Goal: Browse casually: Explore the website without a specific task or goal

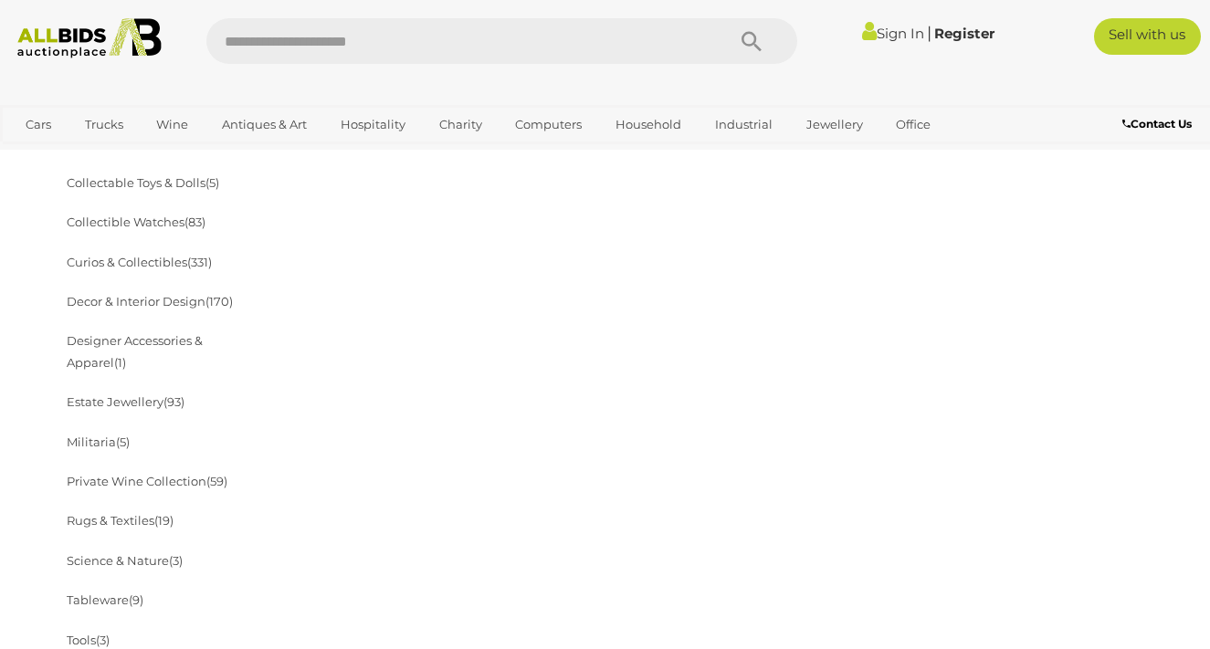
scroll to position [639, 0]
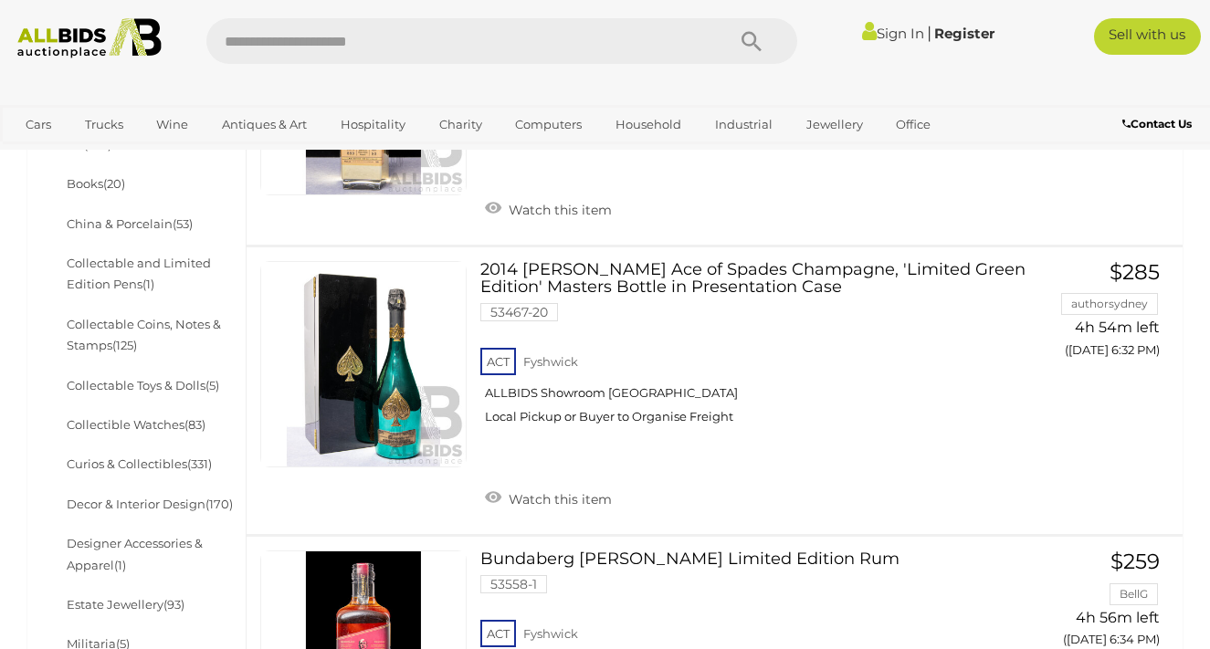
scroll to position [840, 0]
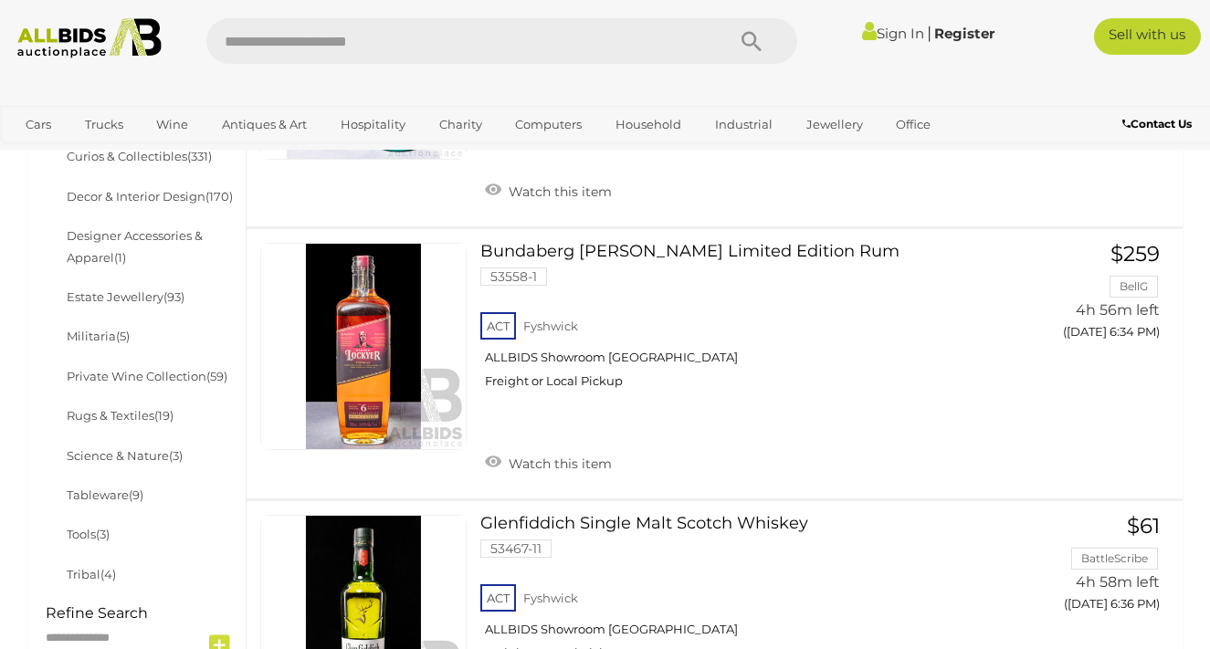
scroll to position [979, 0]
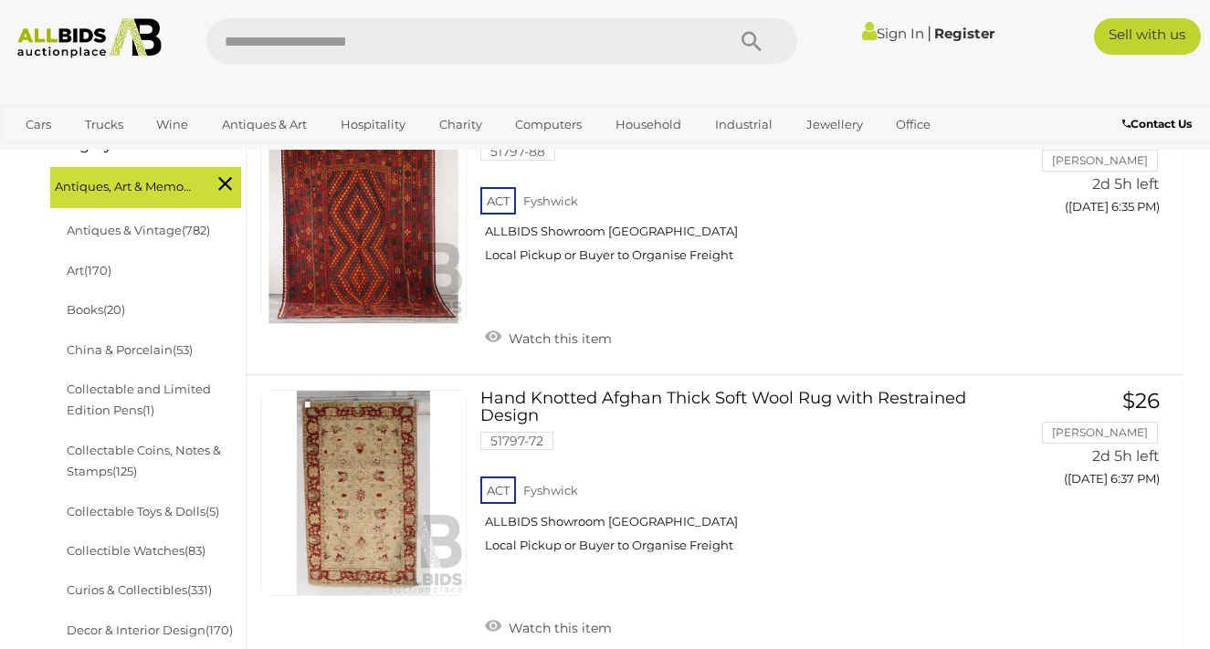
scroll to position [602, 0]
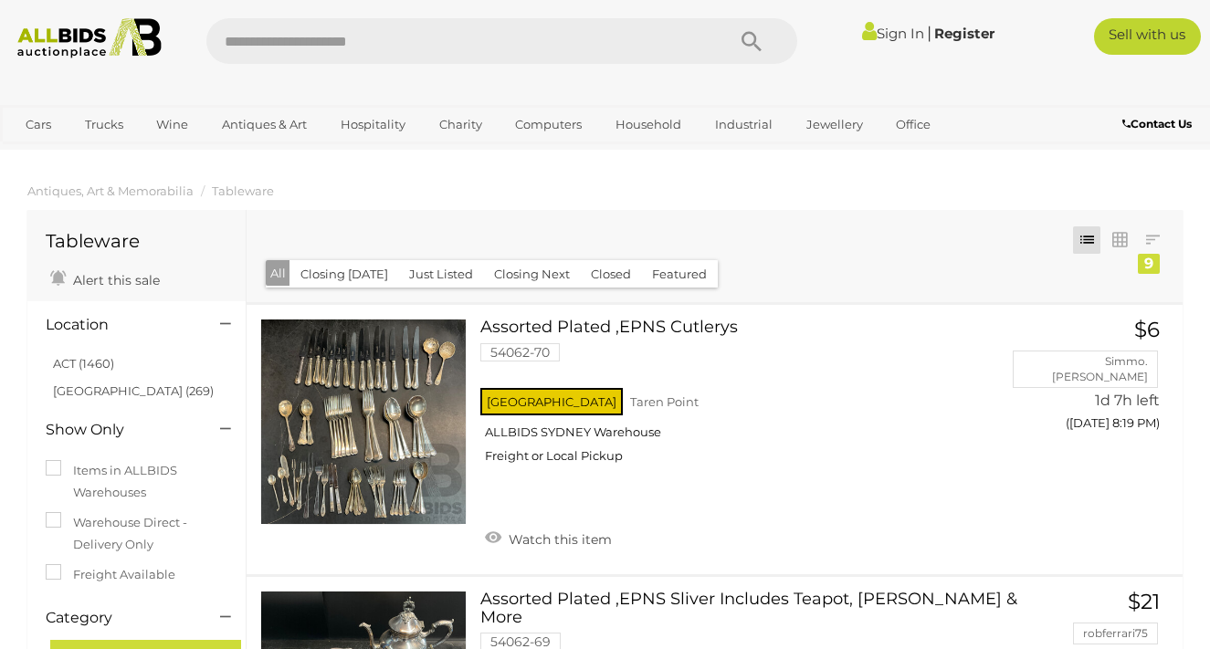
drag, startPoint x: 1209, startPoint y: 75, endPoint x: 1210, endPoint y: 93, distance: 18.3
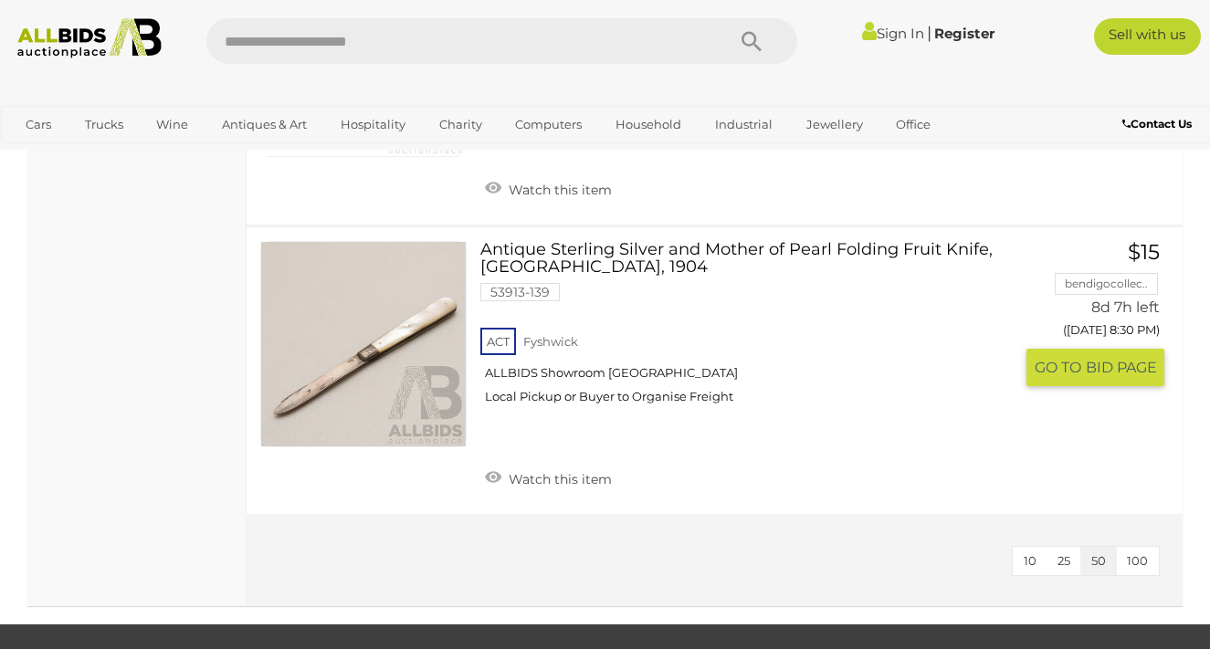
scroll to position [2191, 0]
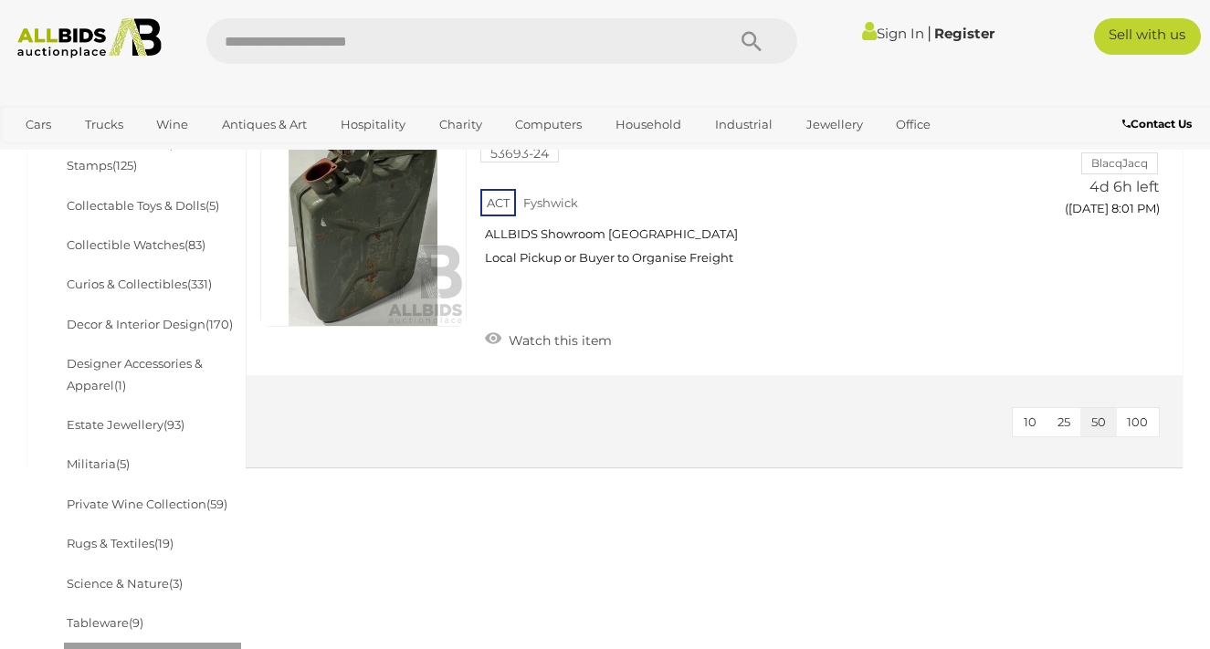
scroll to position [706, 0]
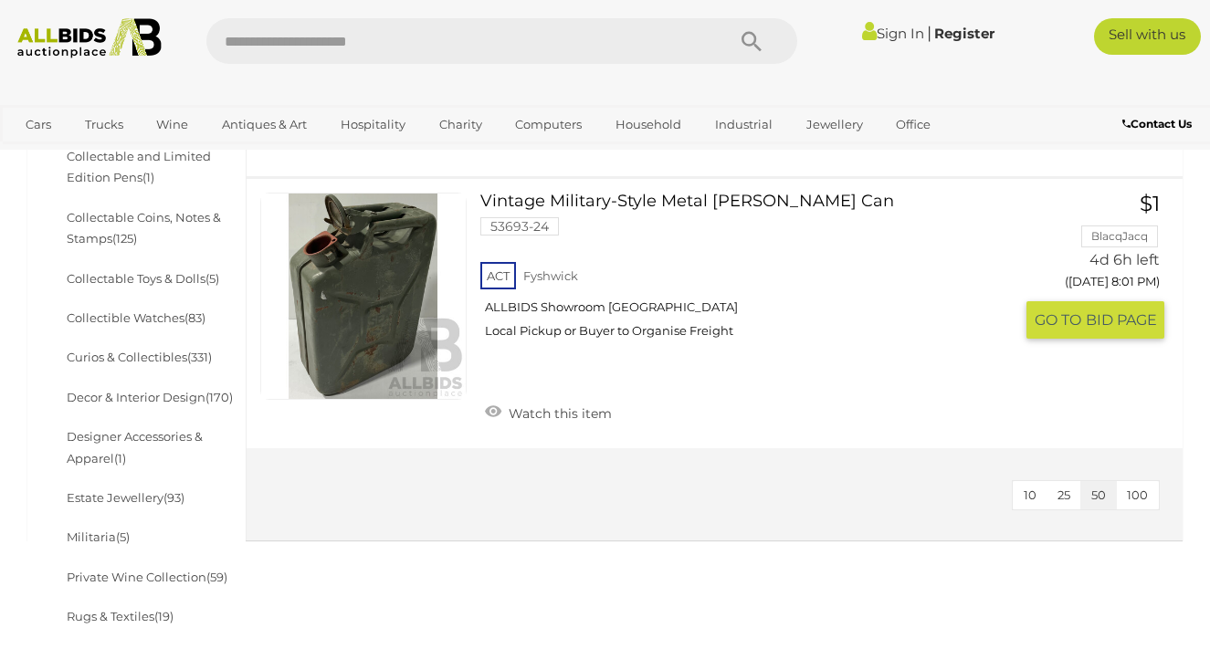
click at [591, 197] on link "Vintage Military-Style Metal Jerry Can 53693-24 ACT Fyshwick ALLBIDS Showroom F…" at bounding box center [753, 273] width 519 height 160
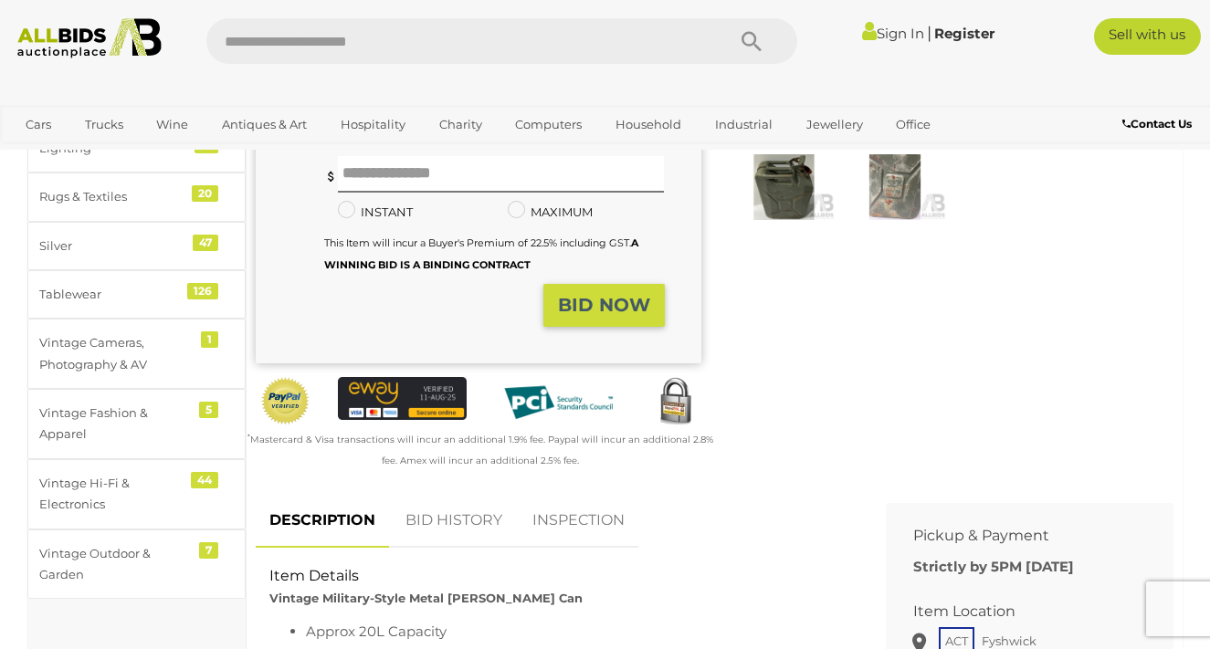
scroll to position [91, 0]
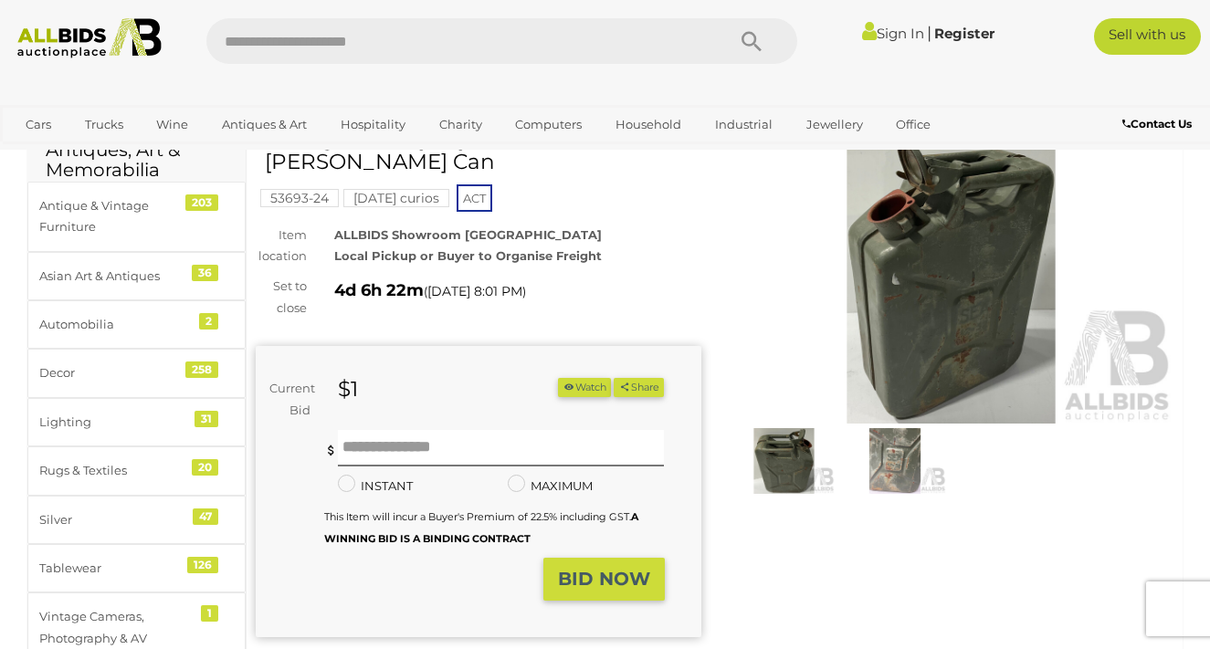
click at [897, 484] on img at bounding box center [895, 461] width 102 height 66
